Goal: Transaction & Acquisition: Book appointment/travel/reservation

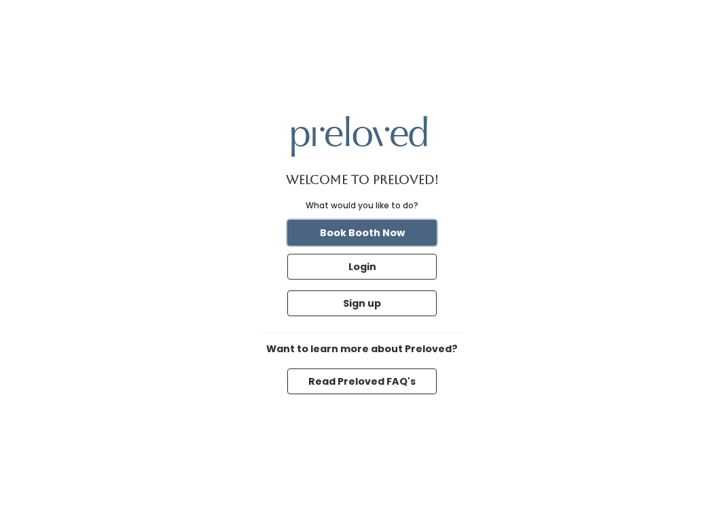
click at [392, 229] on button "Book Booth Now" at bounding box center [361, 233] width 149 height 26
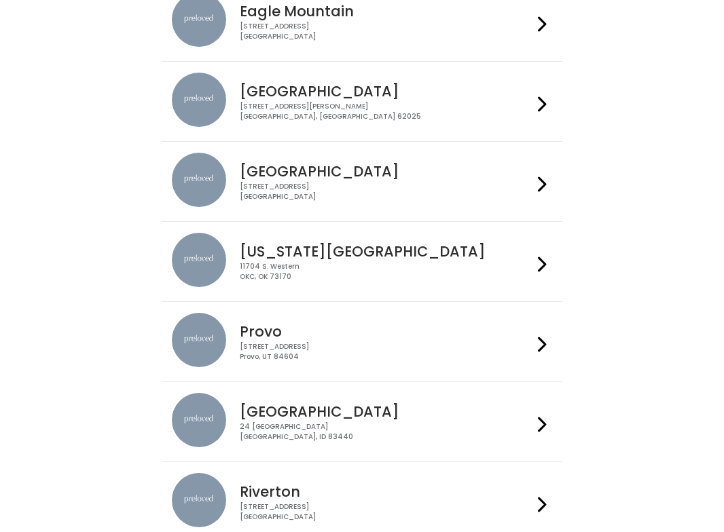
scroll to position [175, 0]
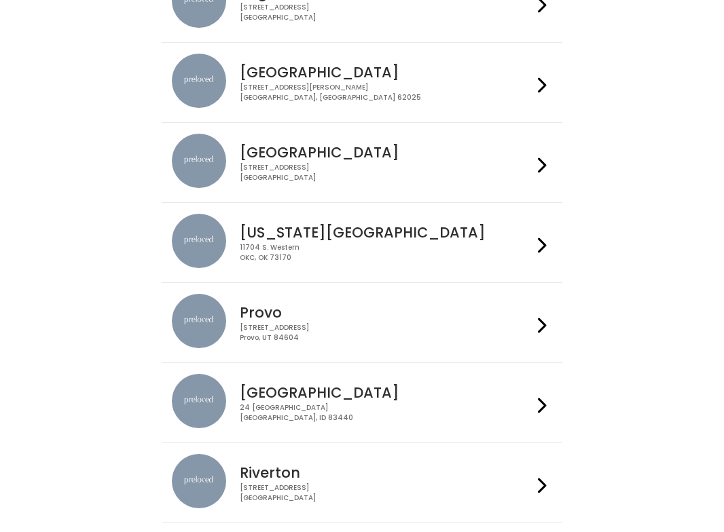
click at [320, 312] on h4 "Provo" at bounding box center [386, 313] width 292 height 16
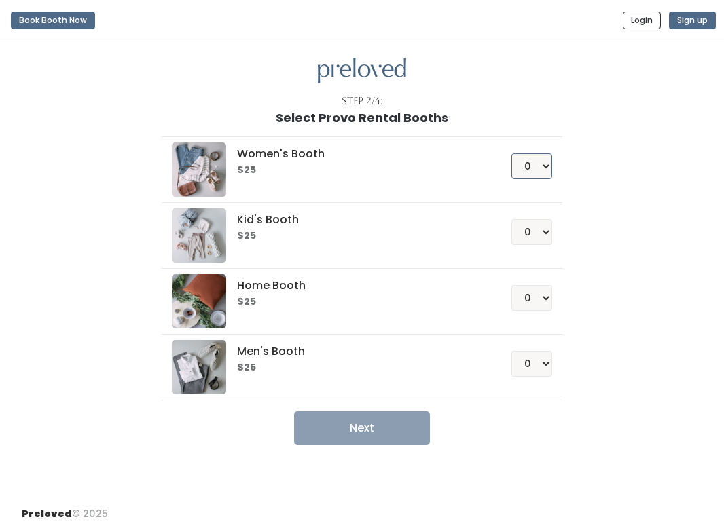
click at [530, 158] on select "0 1 2 3 4" at bounding box center [531, 166] width 41 height 26
select select "1"
click at [511, 153] on select "0 1 2 3 4" at bounding box center [531, 166] width 41 height 26
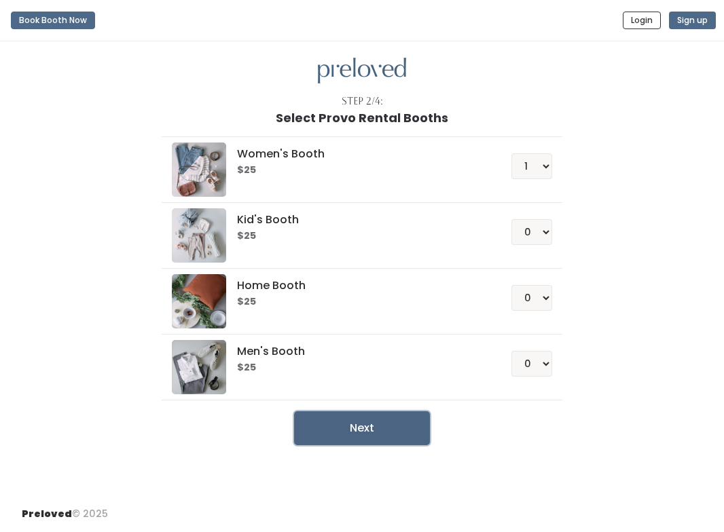
click at [382, 431] on button "Next" at bounding box center [362, 428] width 136 height 34
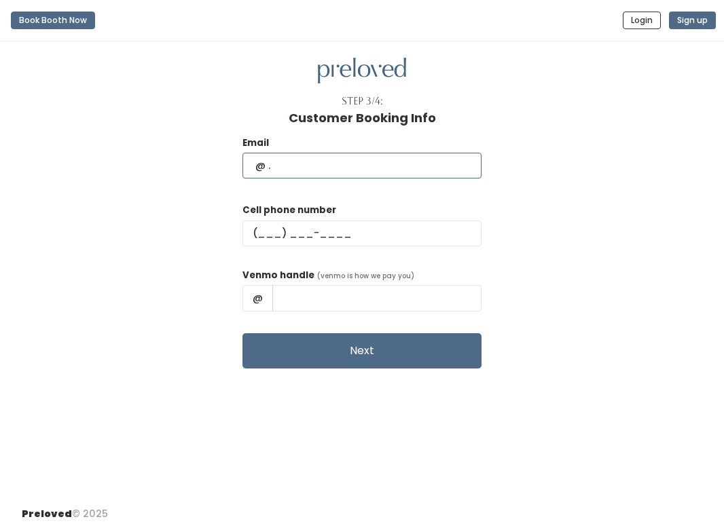
click at [313, 175] on input "text" at bounding box center [361, 166] width 239 height 26
type input "emmamaxfield99@gmail.com"
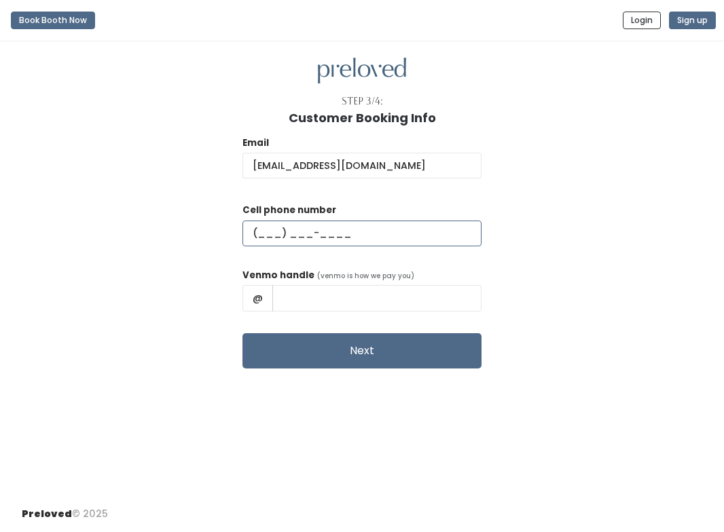
type input "(385) 267-7756"
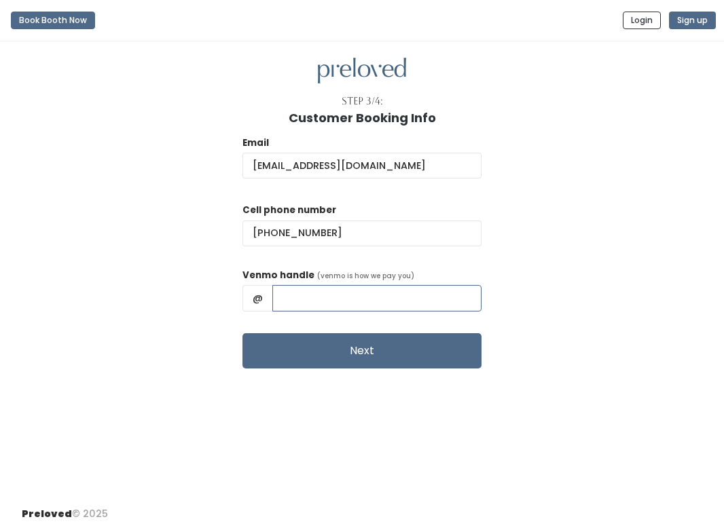
type input "Lara Maxfield"
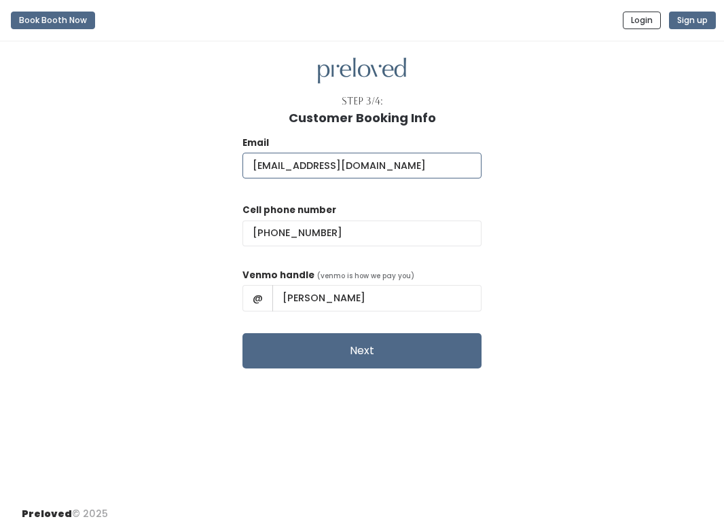
scroll to position [0, 0]
type input "emmamaxfield99@gmail.com"
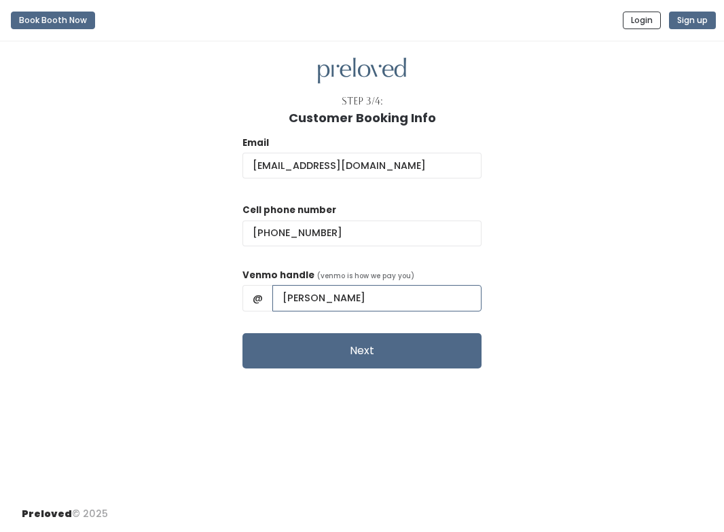
click at [377, 302] on input "Lara Maxfield" at bounding box center [376, 298] width 209 height 26
type input "EmmaMaxfield"
click at [227, 364] on div "Email emmamaxfield99@gmail.com Cell phone number (385) 267-7756 Venmo handle (v…" at bounding box center [362, 247] width 680 height 244
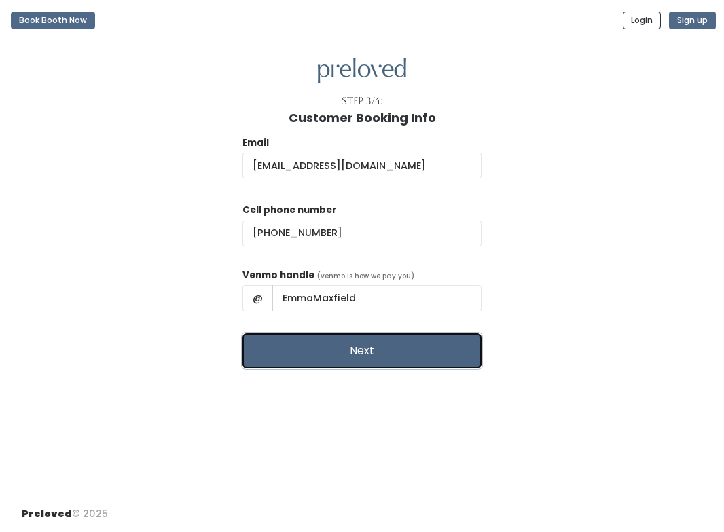
click at [326, 351] on button "Next" at bounding box center [361, 350] width 239 height 35
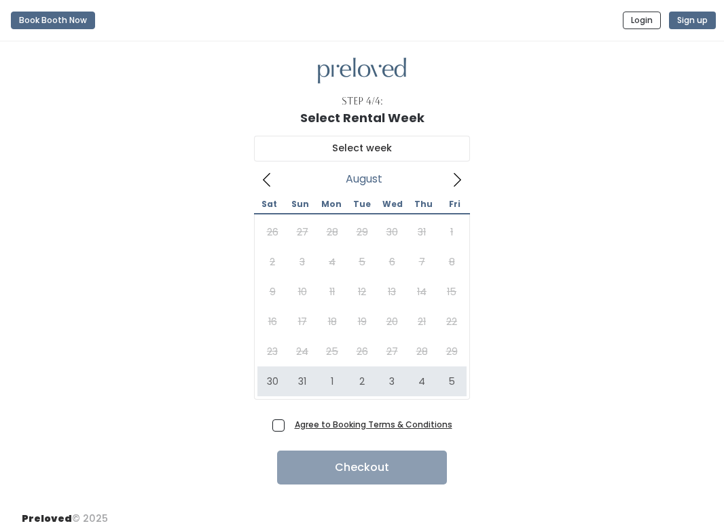
click at [287, 429] on label "Agree to Booking Terms & Conditions" at bounding box center [362, 425] width 180 height 14
click at [289, 426] on input "Agree to Booking Terms & Conditions" at bounding box center [293, 422] width 9 height 9
checkbox input "true"
click at [457, 187] on span at bounding box center [457, 179] width 26 height 22
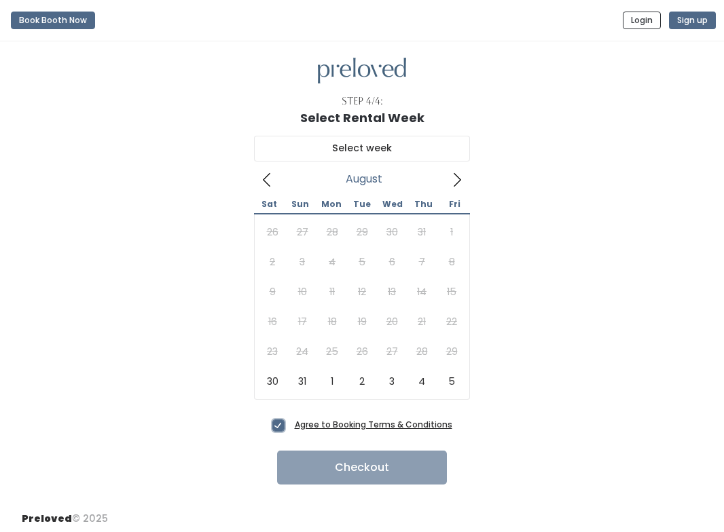
click at [262, 181] on icon at bounding box center [266, 179] width 15 height 15
click at [450, 186] on icon at bounding box center [456, 179] width 15 height 15
